Goal: Navigation & Orientation: Find specific page/section

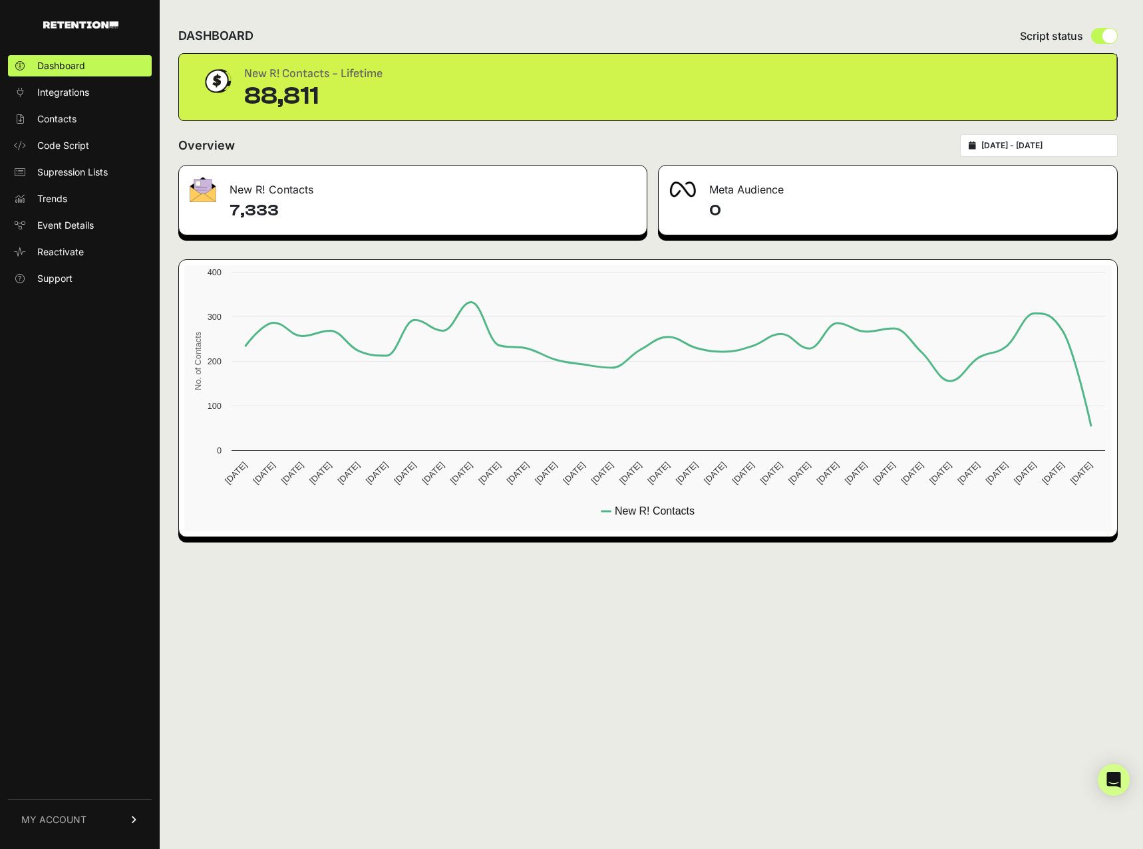
click at [133, 819] on icon at bounding box center [134, 820] width 9 height 8
click at [85, 795] on link "Subscription" at bounding box center [80, 802] width 144 height 21
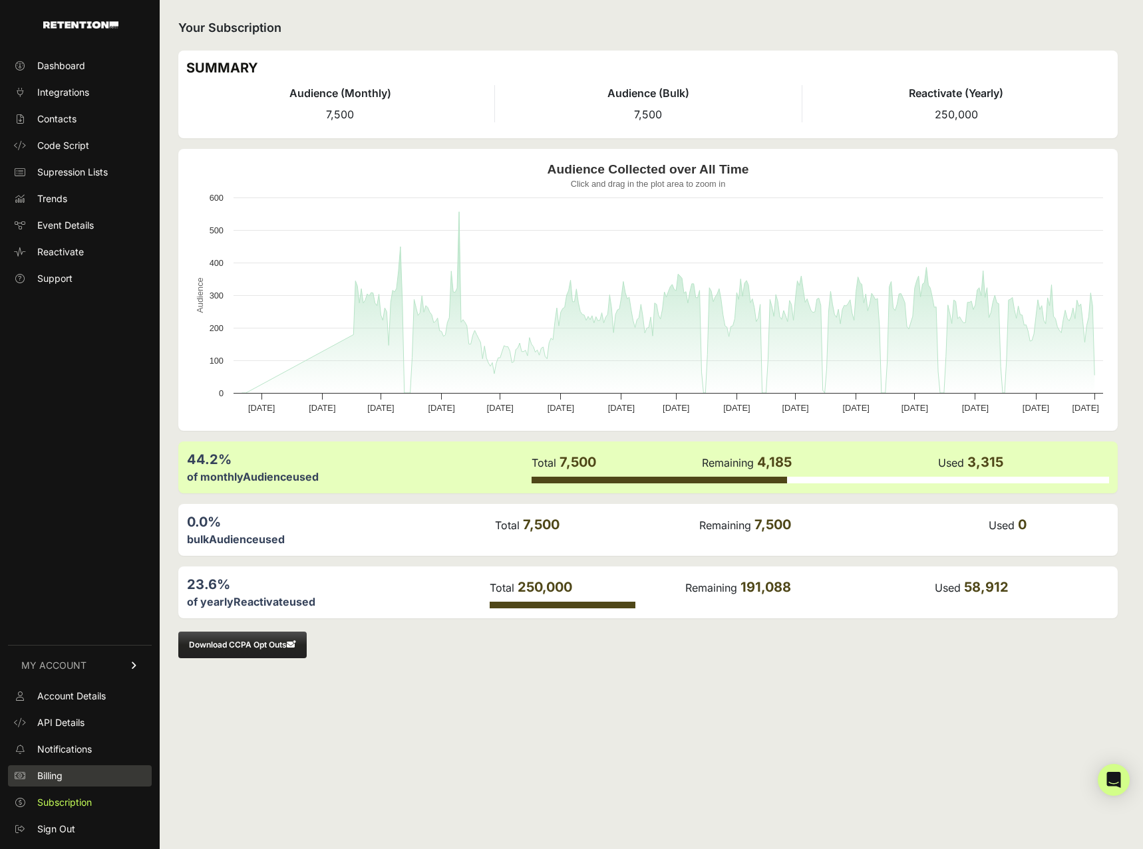
click at [80, 776] on link "Billing" at bounding box center [80, 776] width 144 height 21
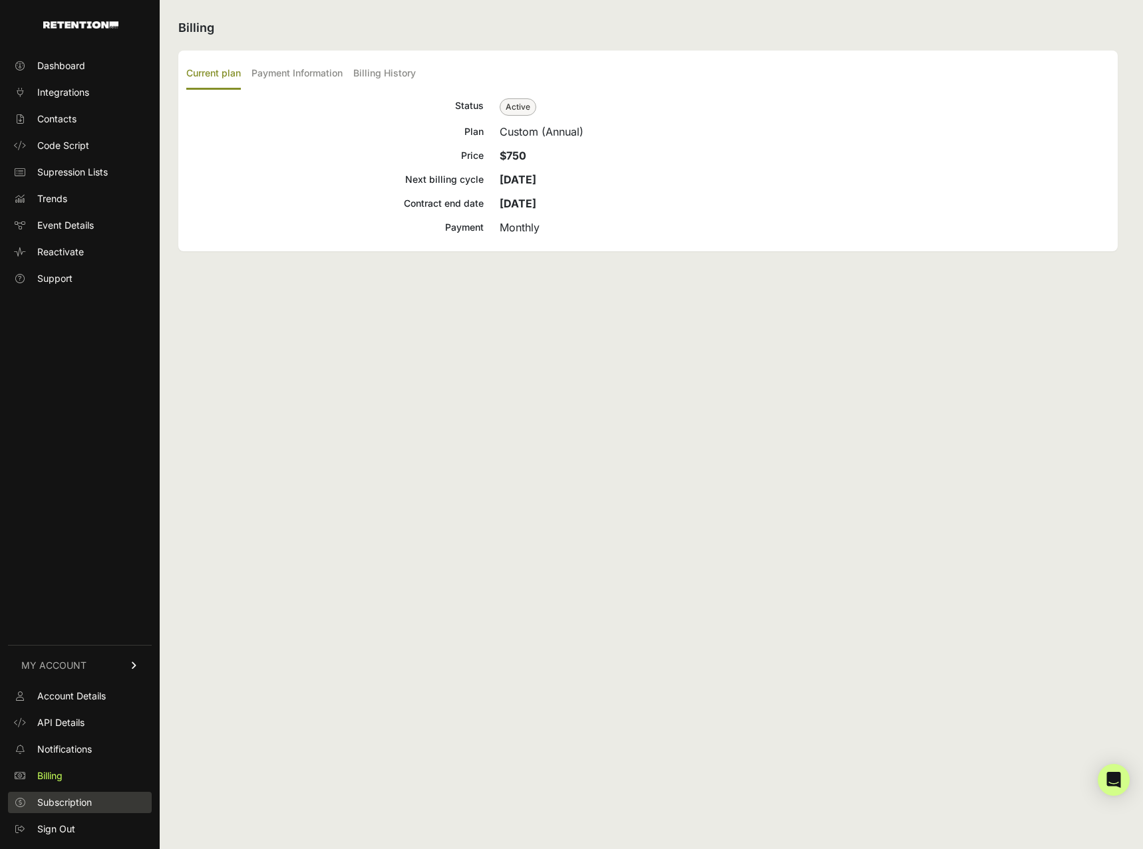
click at [88, 794] on link "Subscription" at bounding box center [80, 802] width 144 height 21
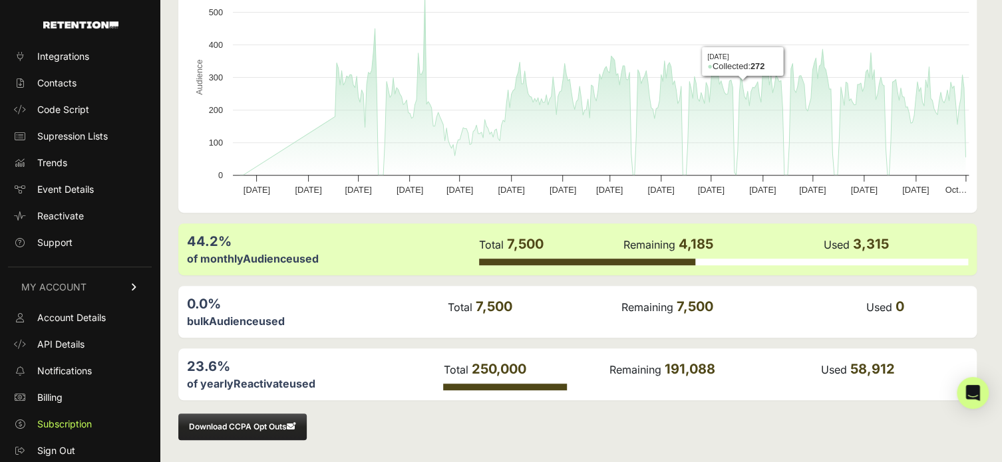
scroll to position [220, 0]
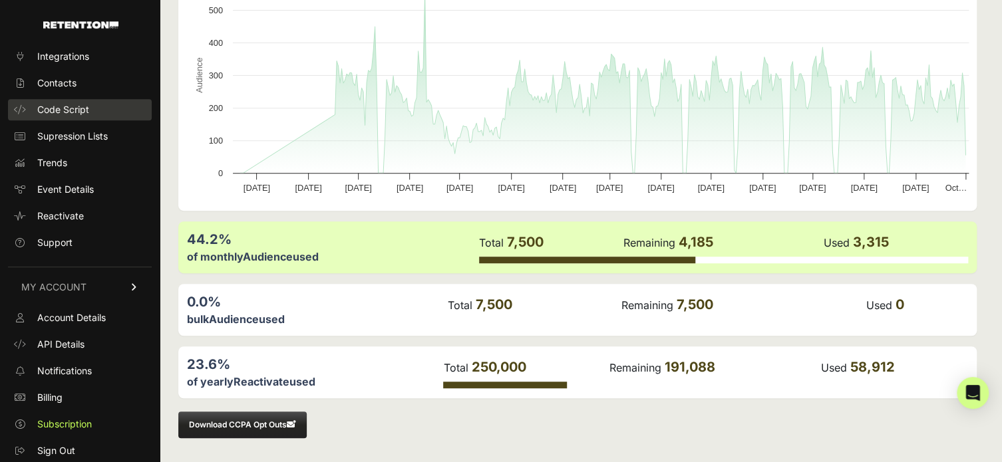
click at [107, 116] on link "Code Script" at bounding box center [80, 109] width 144 height 21
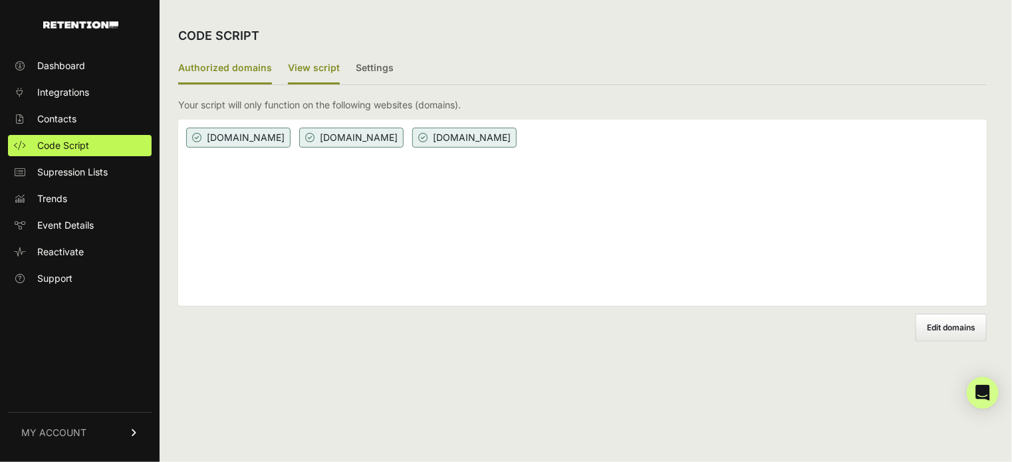
click at [299, 69] on label "View script" at bounding box center [314, 68] width 52 height 31
click at [0, 0] on input "View script" at bounding box center [0, 0] width 0 height 0
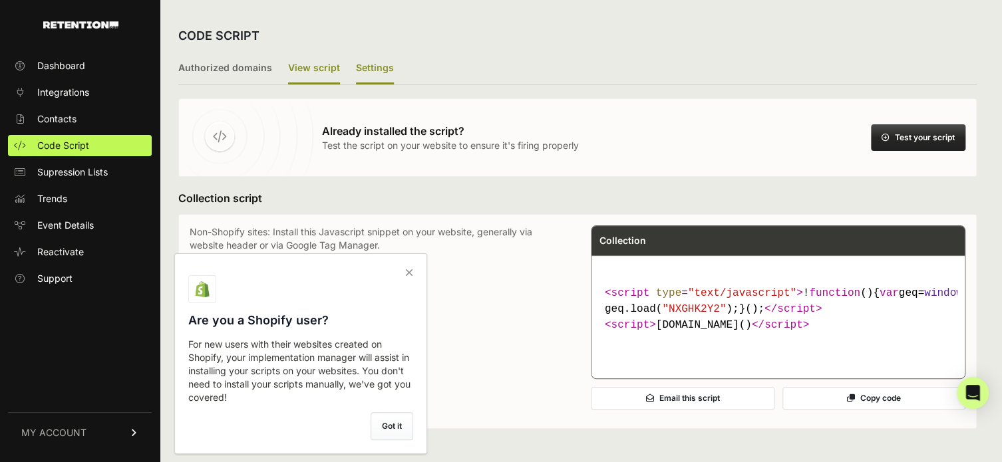
click at [380, 67] on label "Settings" at bounding box center [375, 68] width 38 height 31
click at [0, 0] on input "Settings" at bounding box center [0, 0] width 0 height 0
